Goal: Transaction & Acquisition: Download file/media

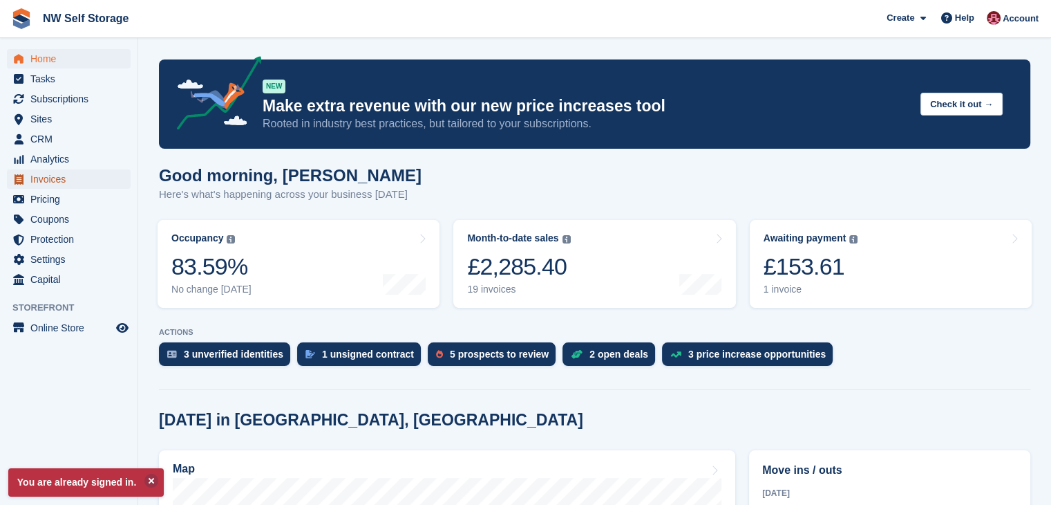
click at [56, 183] on span "Invoices" at bounding box center [71, 178] width 83 height 19
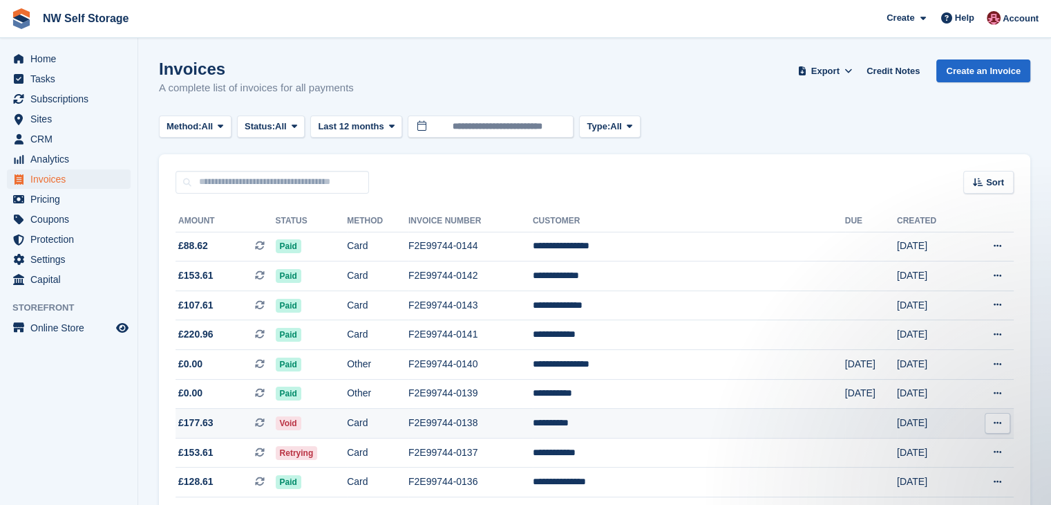
scroll to position [69, 0]
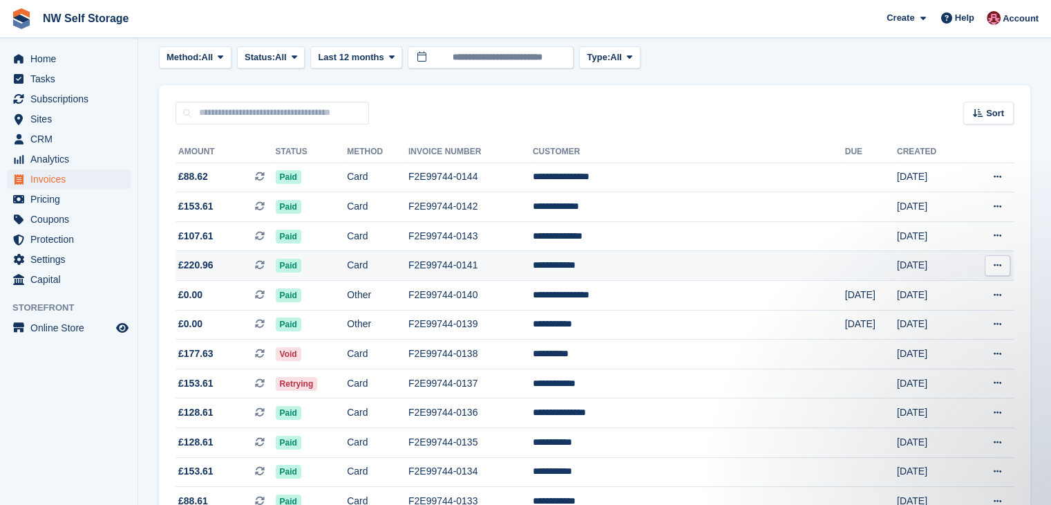
click at [1000, 269] on icon at bounding box center [998, 265] width 8 height 9
click at [949, 293] on p "Download PDF" at bounding box center [944, 292] width 120 height 18
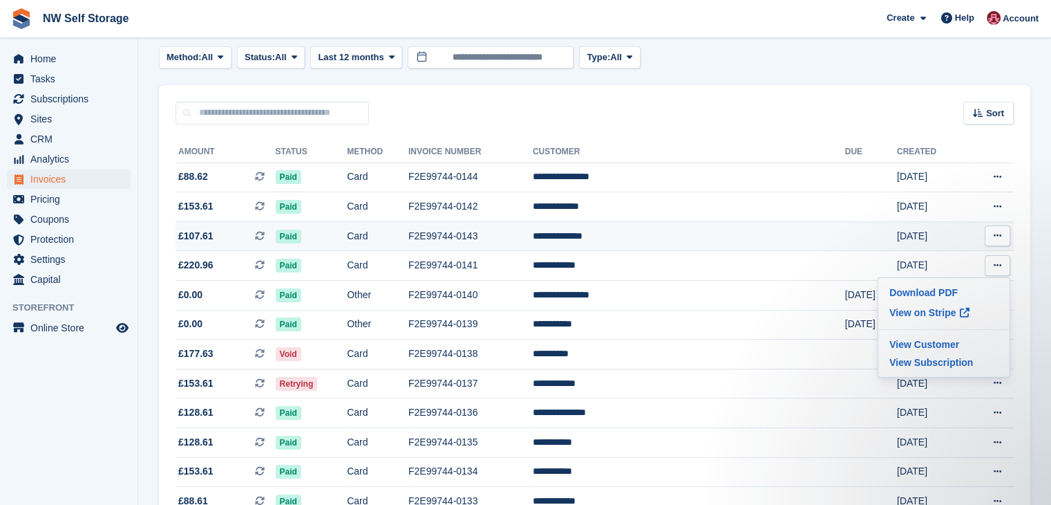
click at [999, 231] on icon at bounding box center [998, 235] width 8 height 9
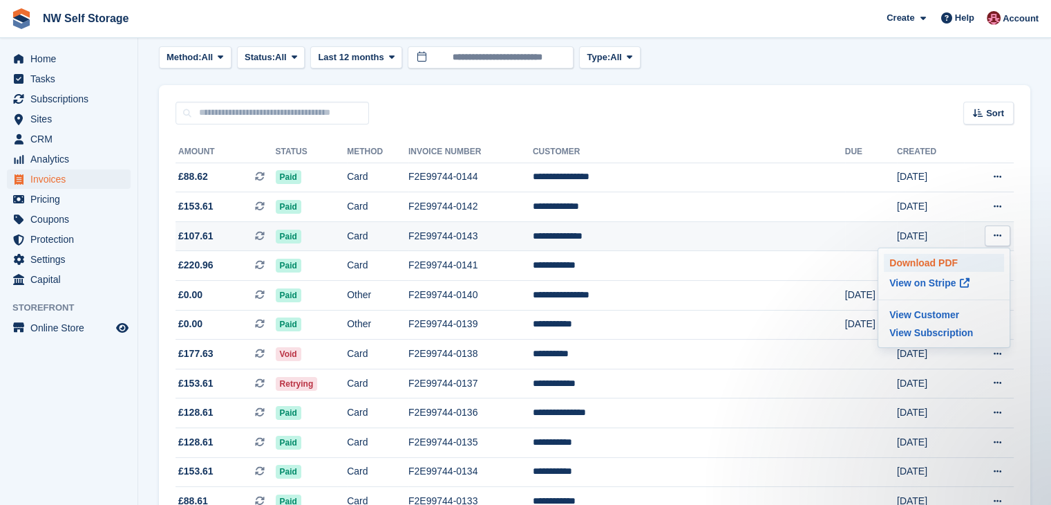
click at [927, 265] on p "Download PDF" at bounding box center [944, 263] width 120 height 18
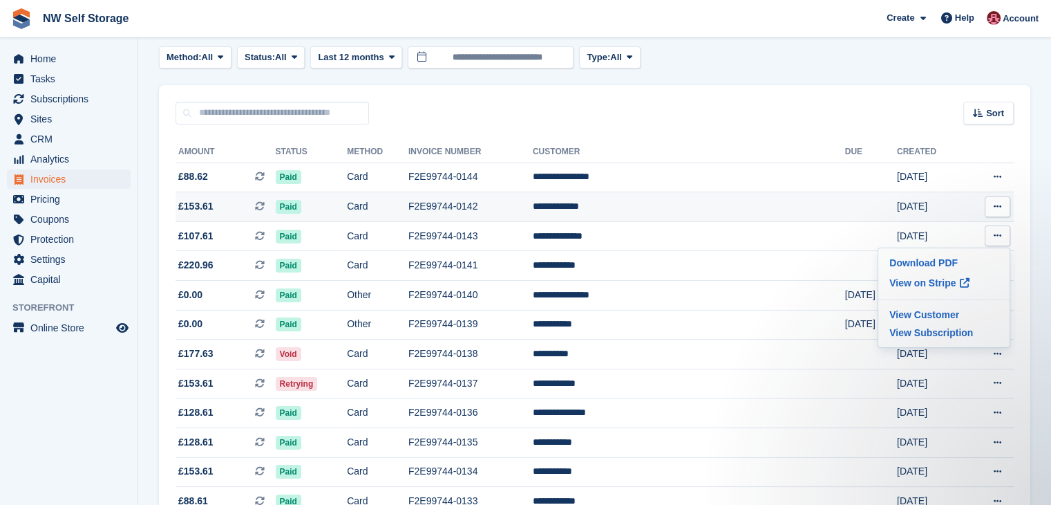
click at [998, 209] on icon at bounding box center [998, 206] width 8 height 9
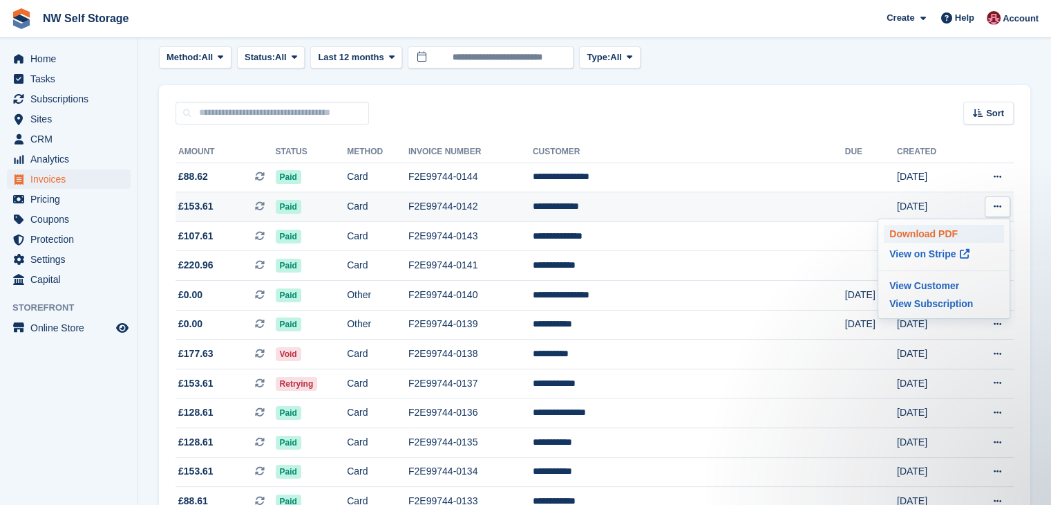
click at [956, 234] on p "Download PDF" at bounding box center [944, 234] width 120 height 18
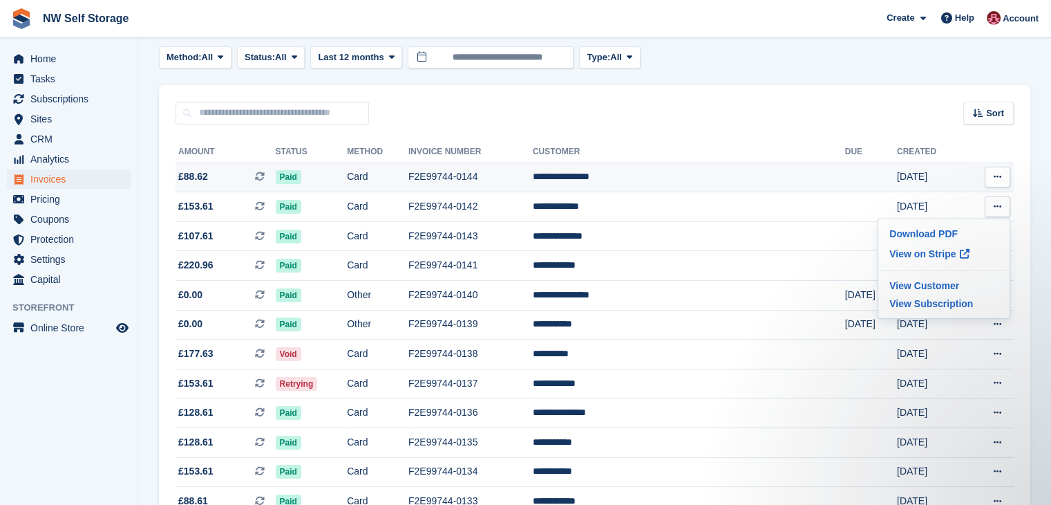
click at [1001, 175] on button at bounding box center [998, 177] width 26 height 21
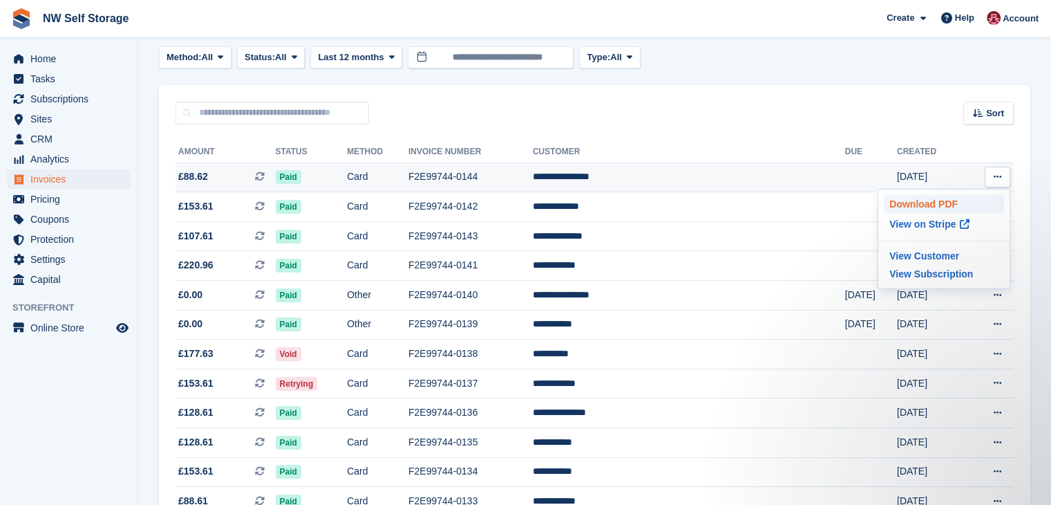
click at [929, 203] on p "Download PDF" at bounding box center [944, 204] width 120 height 18
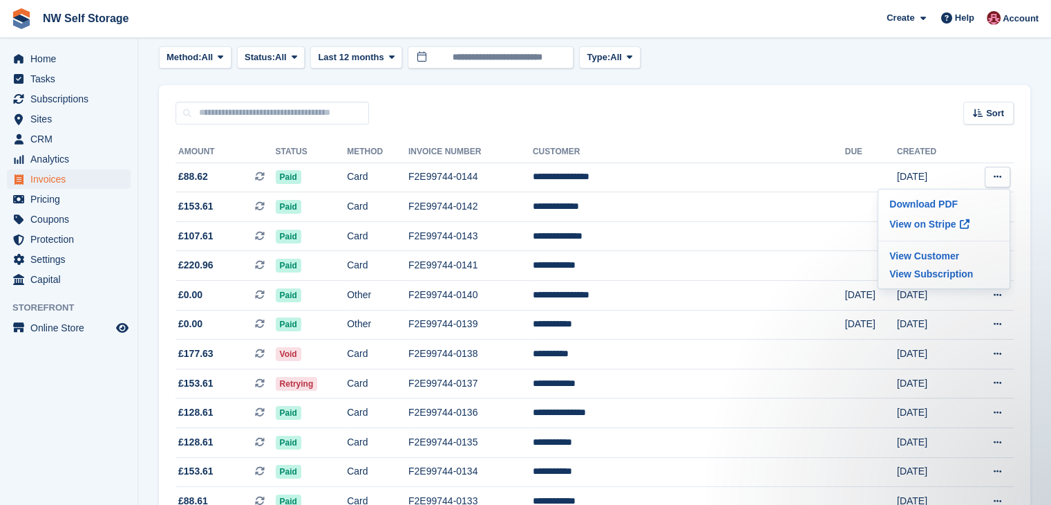
click at [758, 122] on div "Sort Sort by Date created Created (oldest first) Created (newest first)" at bounding box center [595, 104] width 872 height 39
click at [73, 63] on span "Home" at bounding box center [71, 58] width 83 height 19
